Goal: Information Seeking & Learning: Check status

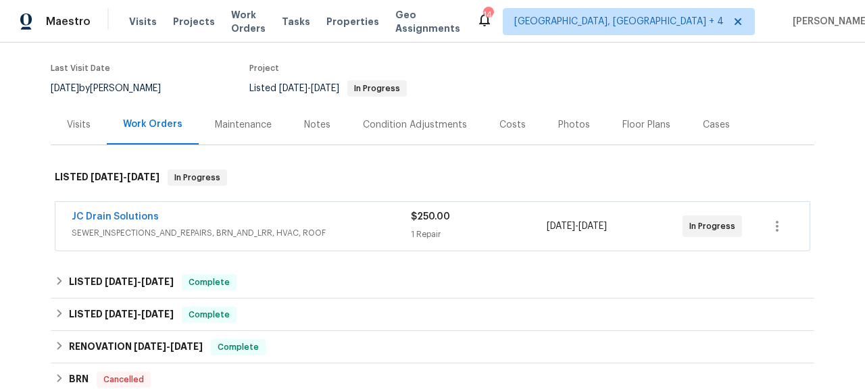
scroll to position [144, 0]
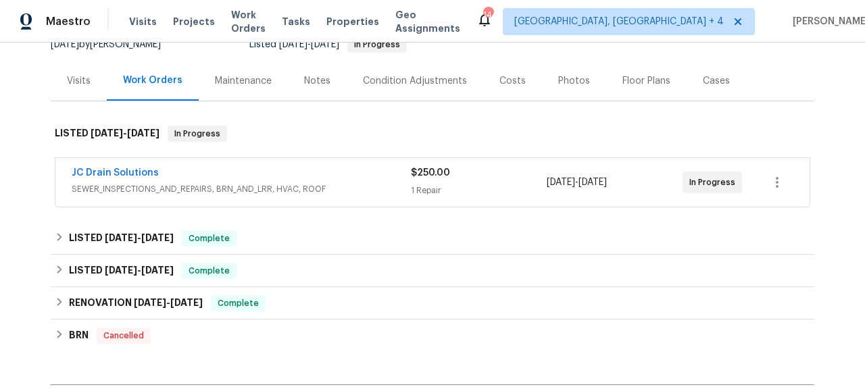
click at [281, 184] on span "SEWER_INSPECTIONS_AND_REPAIRS, BRN_AND_LRR, HVAC, ROOF" at bounding box center [241, 189] width 339 height 14
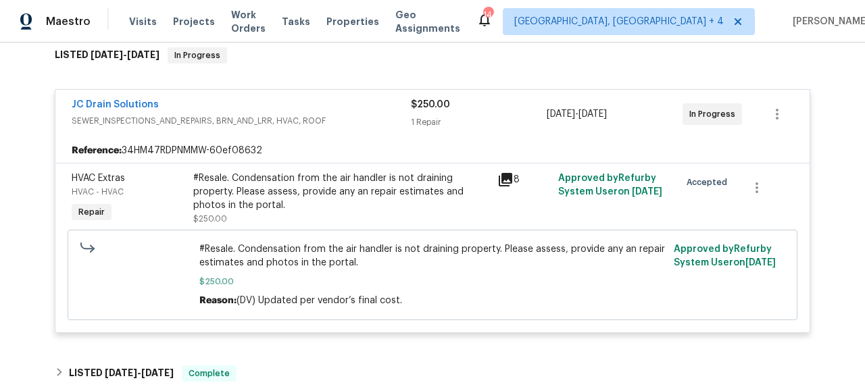
scroll to position [229, 0]
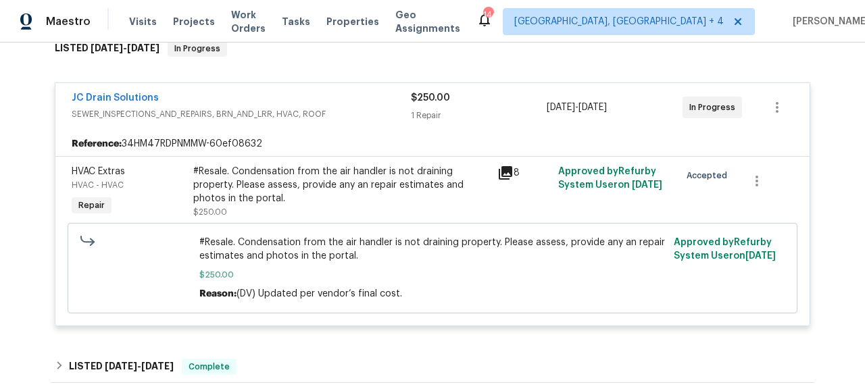
click at [499, 167] on icon at bounding box center [506, 173] width 14 height 14
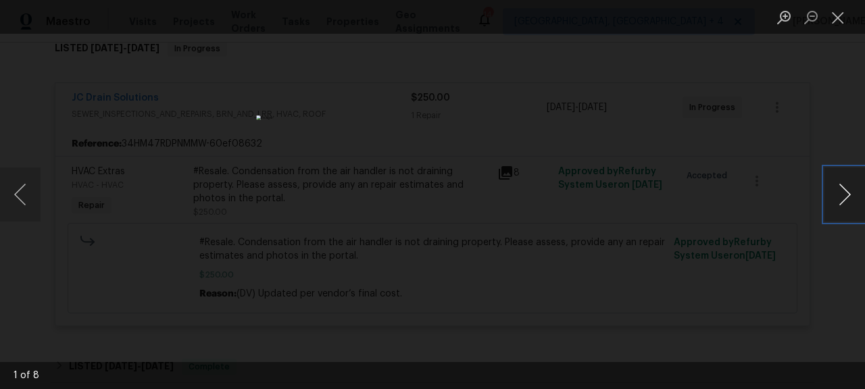
click at [851, 192] on button "Next image" at bounding box center [844, 195] width 41 height 54
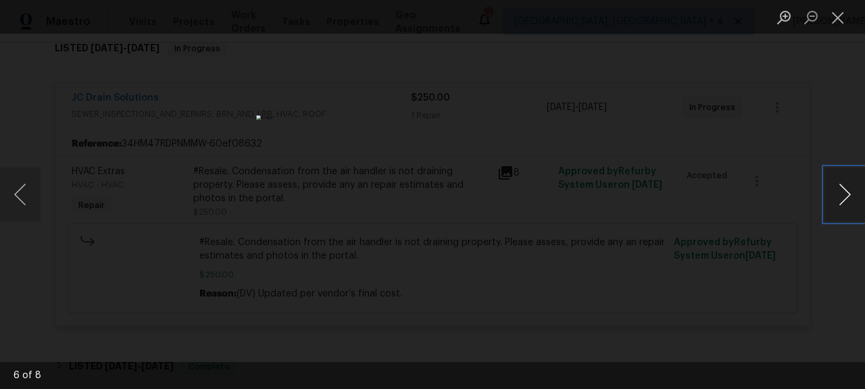
click at [851, 192] on button "Next image" at bounding box center [844, 195] width 41 height 54
click at [839, 19] on button "Close lightbox" at bounding box center [837, 17] width 27 height 24
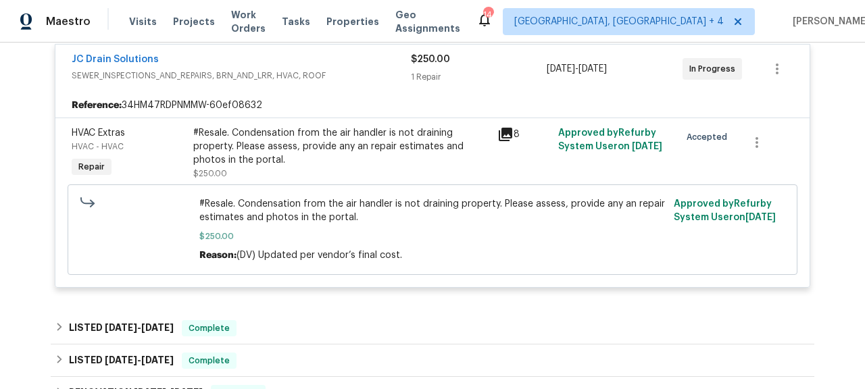
scroll to position [248, 0]
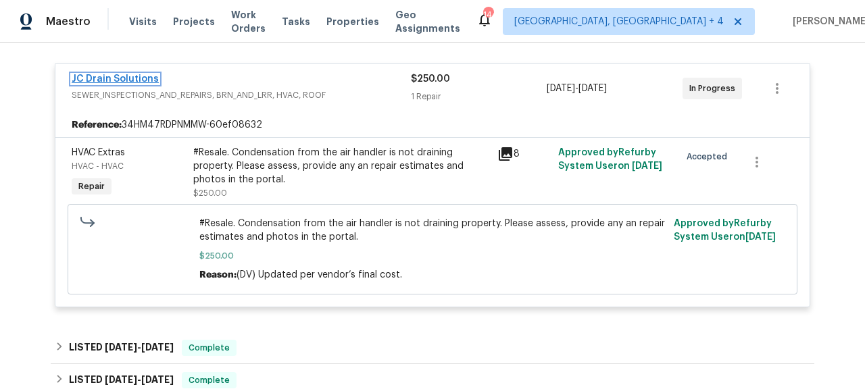
click at [129, 77] on link "JC Drain Solutions" at bounding box center [115, 78] width 87 height 9
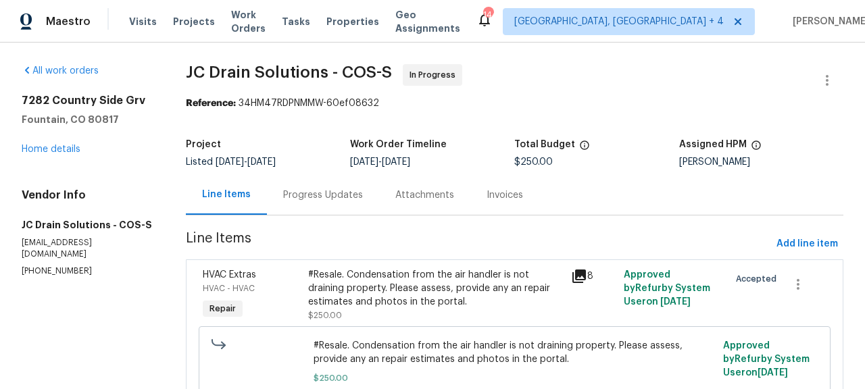
scroll to position [89, 0]
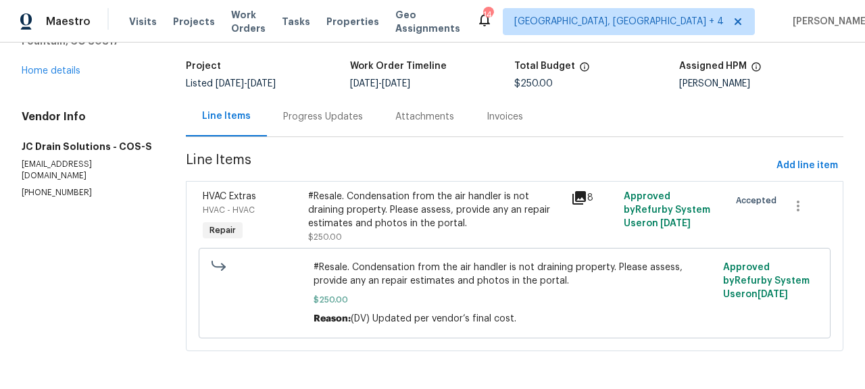
click at [325, 110] on div "Progress Updates" at bounding box center [323, 117] width 80 height 14
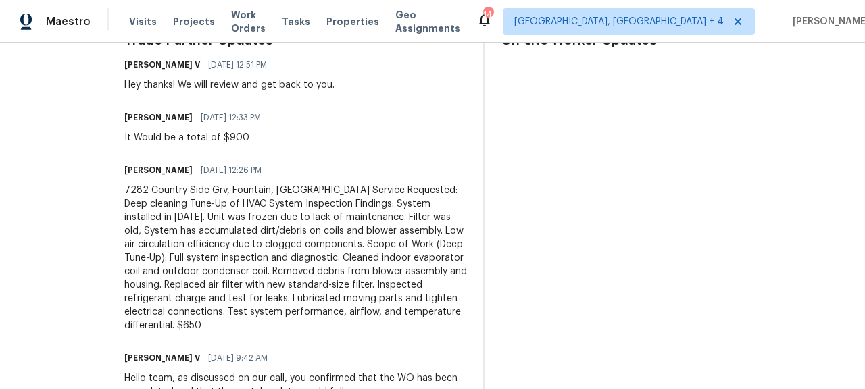
scroll to position [435, 0]
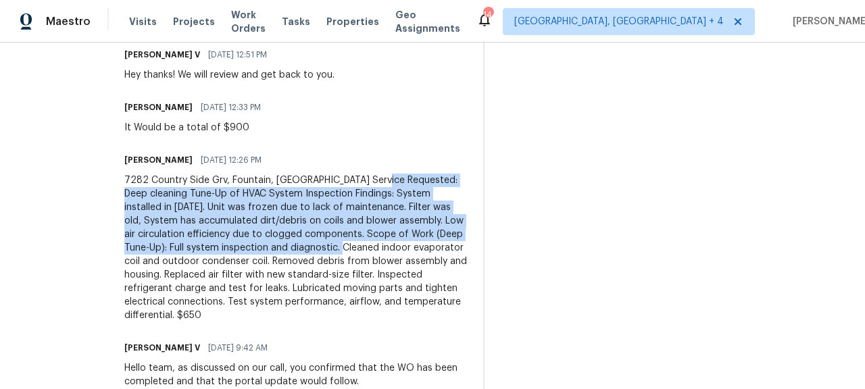
drag, startPoint x: 427, startPoint y: 180, endPoint x: 472, endPoint y: 228, distance: 66.5
click at [467, 228] on div "7282 Country Side Grv, Fountain, [GEOGRAPHIC_DATA] Service Requested: Deep clea…" at bounding box center [295, 248] width 343 height 149
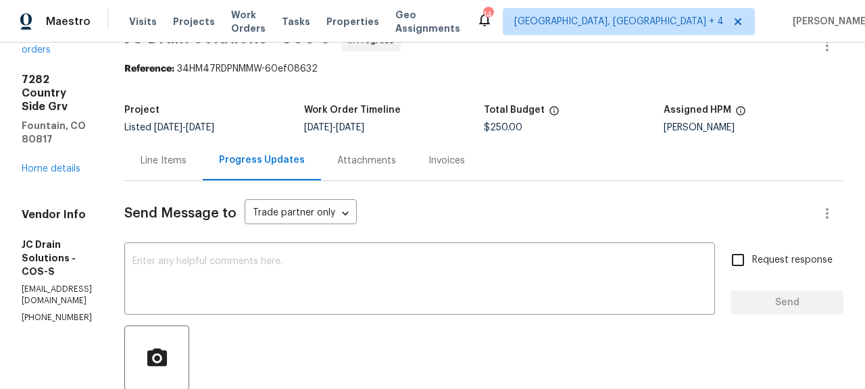
scroll to position [20, 0]
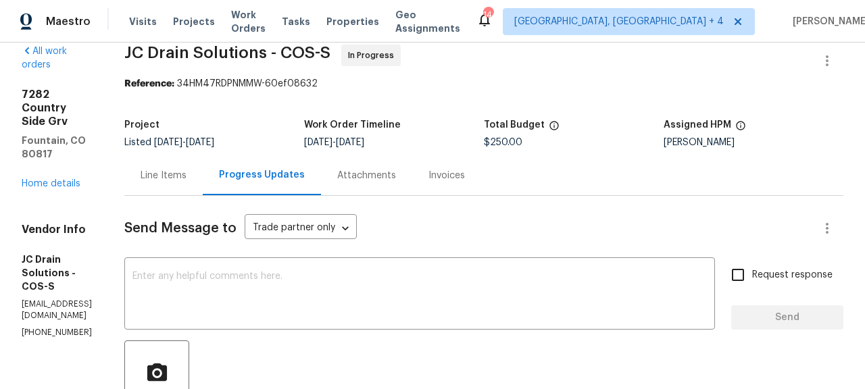
click at [412, 184] on div "Attachments" at bounding box center [366, 175] width 91 height 40
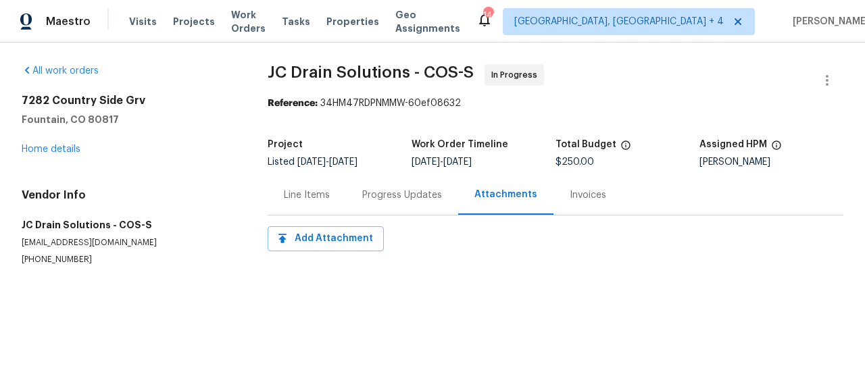
click at [583, 201] on div "Invoices" at bounding box center [588, 196] width 36 height 14
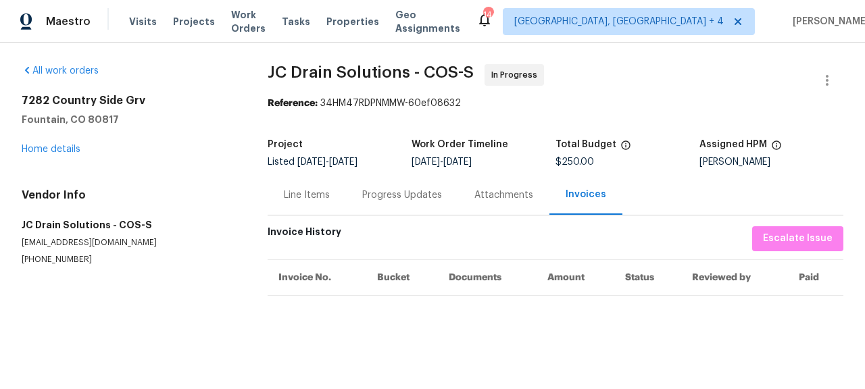
click at [369, 188] on div "Progress Updates" at bounding box center [402, 195] width 112 height 40
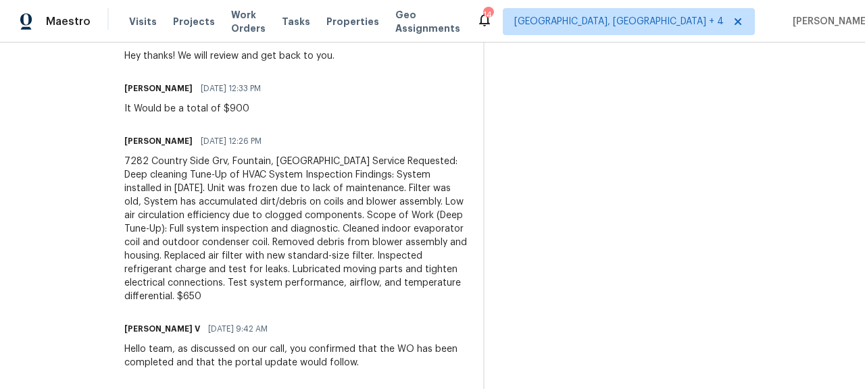
scroll to position [461, 0]
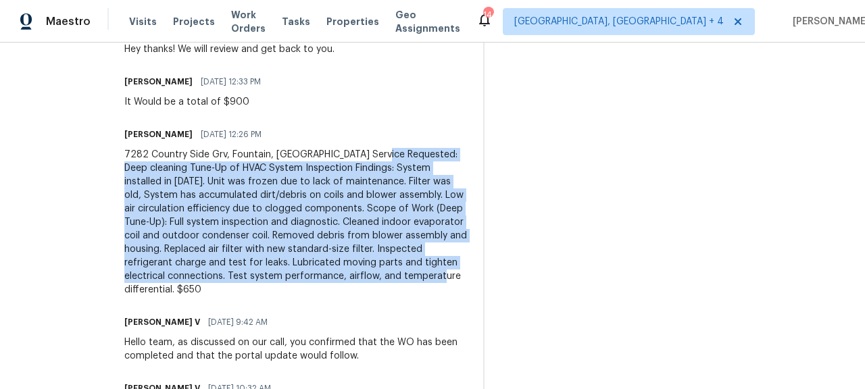
drag, startPoint x: 429, startPoint y: 153, endPoint x: 335, endPoint y: 265, distance: 146.2
click at [335, 265] on div "7282 Country Side Grv, Fountain, [GEOGRAPHIC_DATA] Service Requested: Deep clea…" at bounding box center [295, 222] width 343 height 149
copy div "Deep cleaning Tune-Up of HVAC System Inspection Findings: System installed in […"
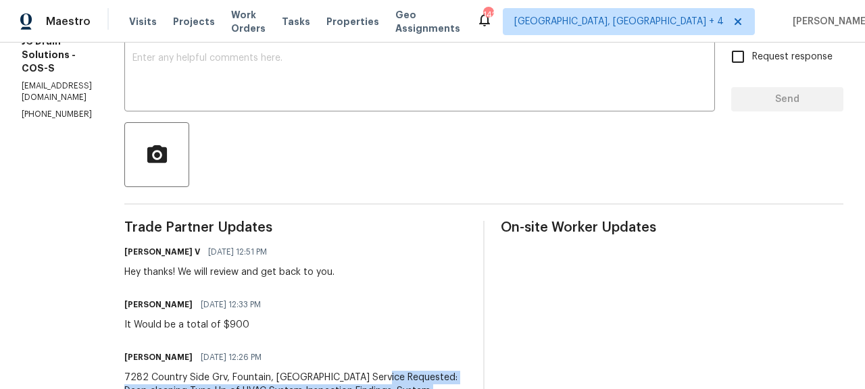
scroll to position [0, 0]
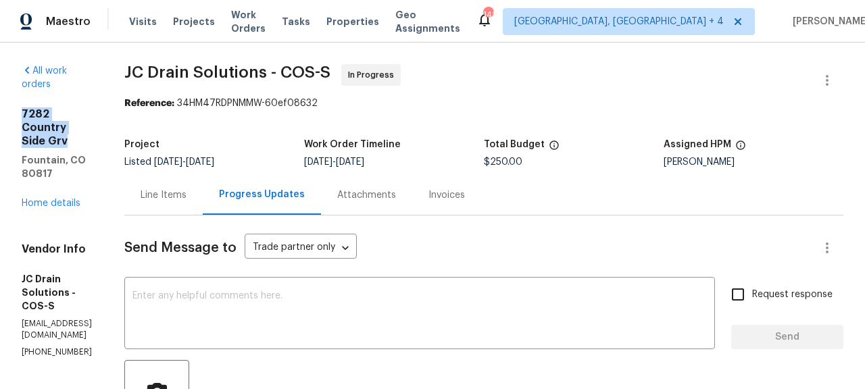
drag, startPoint x: 19, startPoint y: 97, endPoint x: 148, endPoint y: 97, distance: 129.1
copy h2 "7282 Country Side Grv"
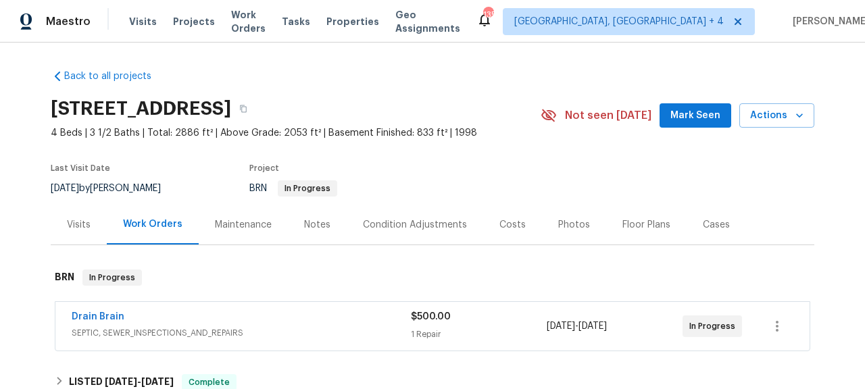
scroll to position [9, 0]
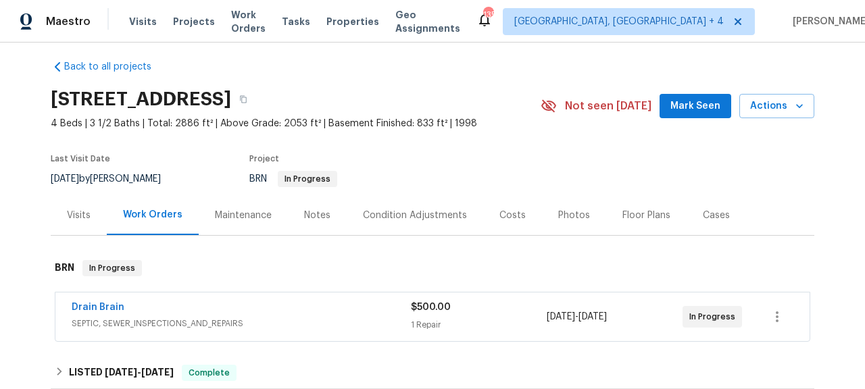
click at [172, 341] on div "Drain Brain SEPTIC, SEWER_INSPECTIONS_AND_REPAIRS $500.00 1 Repair [DATE] - [DA…" at bounding box center [433, 317] width 756 height 50
click at [192, 314] on div "Drain Brain" at bounding box center [241, 309] width 339 height 16
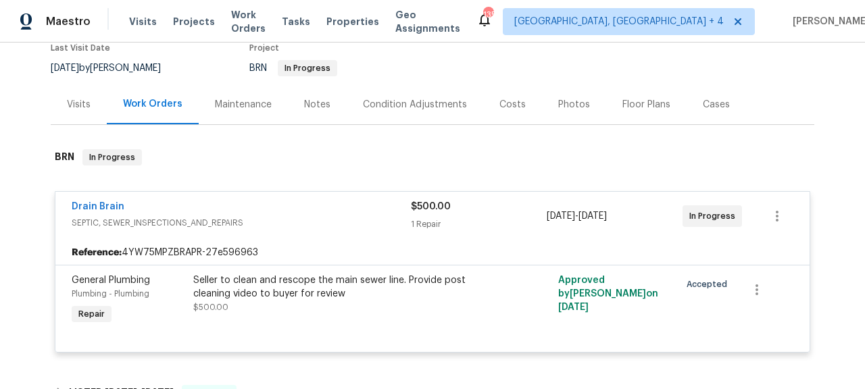
scroll to position [94, 0]
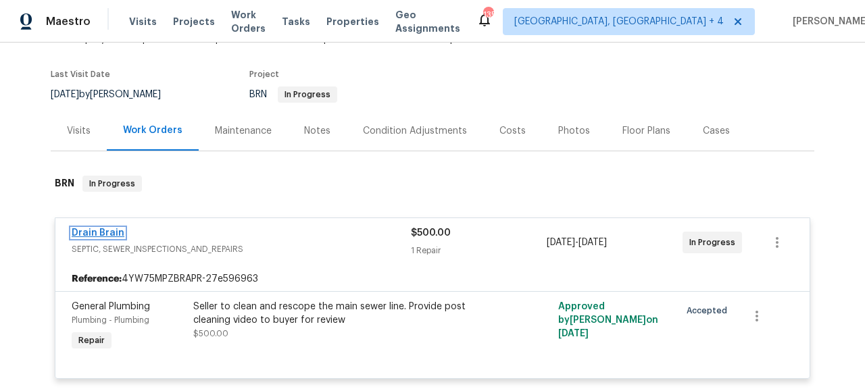
click at [106, 232] on link "Drain Brain" at bounding box center [98, 232] width 53 height 9
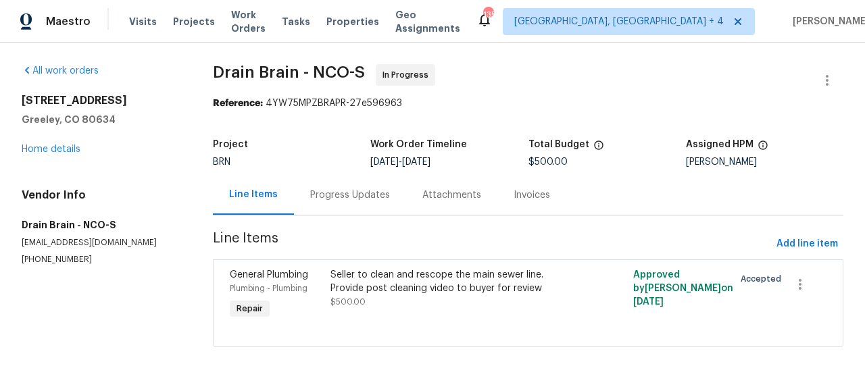
click at [357, 196] on div "Progress Updates" at bounding box center [350, 196] width 80 height 14
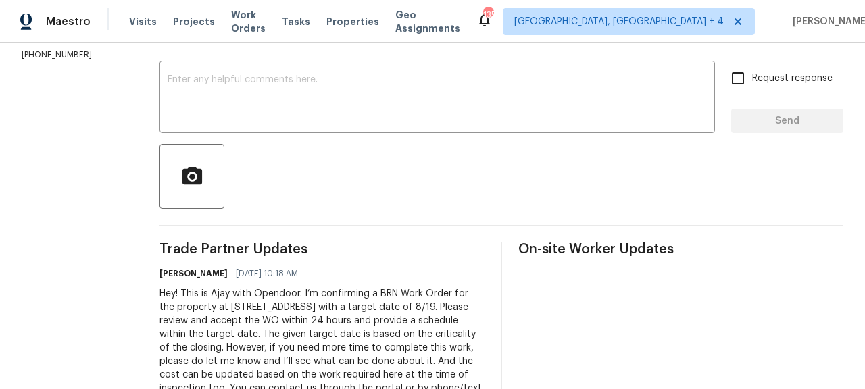
scroll to position [284, 0]
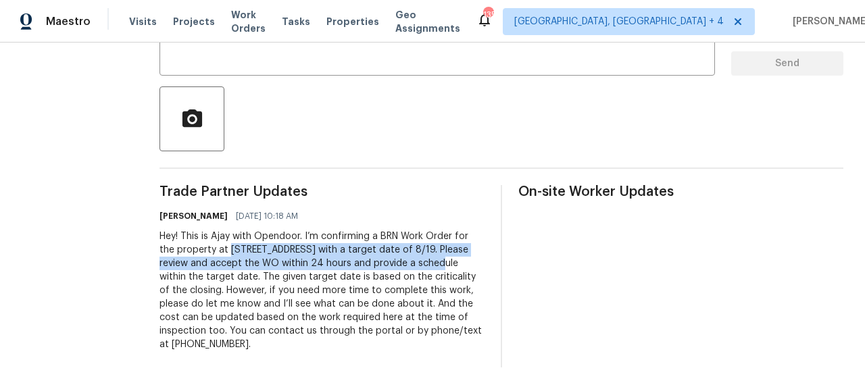
drag, startPoint x: 238, startPoint y: 234, endPoint x: 432, endPoint y: 253, distance: 195.5
click at [432, 253] on div "Hey! This is Ajay with Opendoor. I’m confirming a BRN Work Order for the proper…" at bounding box center [321, 291] width 325 height 122
